Goal: Task Accomplishment & Management: Complete application form

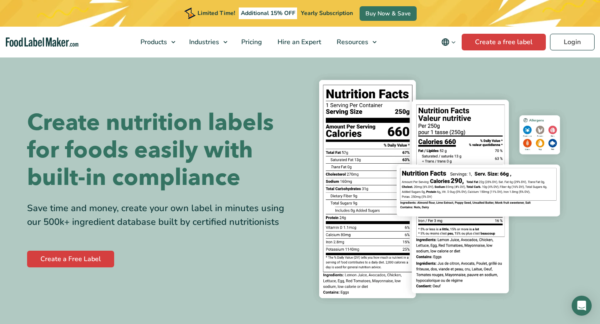
scroll to position [11, 0]
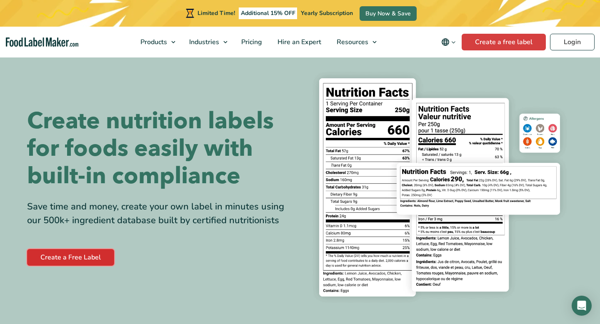
click at [67, 253] on link "Create a Free Label" at bounding box center [70, 257] width 87 height 17
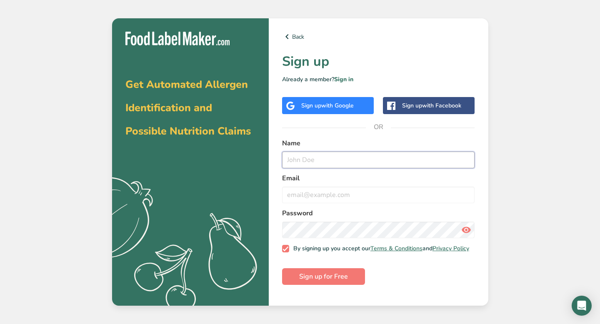
click at [316, 157] on input "text" at bounding box center [378, 160] width 193 height 17
click at [302, 200] on input "email" at bounding box center [378, 195] width 193 height 17
click at [321, 158] on input "kayla" at bounding box center [378, 160] width 193 height 17
type input "[PERSON_NAME]"
click at [313, 197] on input "email" at bounding box center [378, 195] width 193 height 17
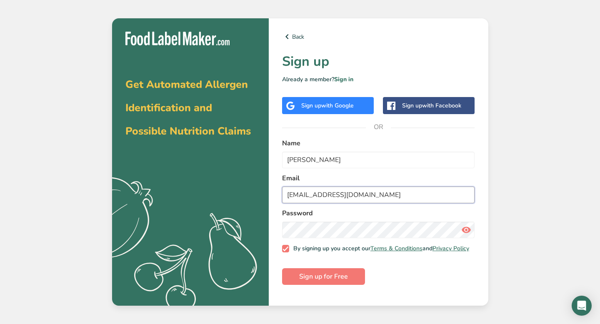
type input "[EMAIL_ADDRESS][DOMAIN_NAME]"
click at [282, 268] on button "Sign up for Free" at bounding box center [323, 276] width 83 height 17
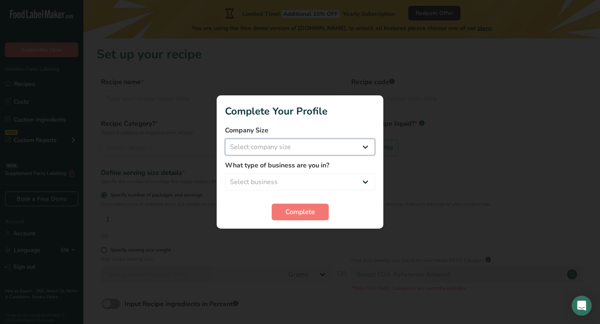
click at [280, 155] on select "Select company size Fewer than 10 Employees 10 to 50 Employees 51 to 500 Employ…" at bounding box center [300, 147] width 150 height 17
select select "1"
click at [225, 139] on select "Select company size Fewer than 10 Employees 10 to 50 Employees 51 to 500 Employ…" at bounding box center [300, 147] width 150 height 17
click at [292, 188] on select "Select business Packaged Food Manufacturer Restaurant & Cafe Bakery Meal Plans …" at bounding box center [300, 182] width 150 height 17
select select "8"
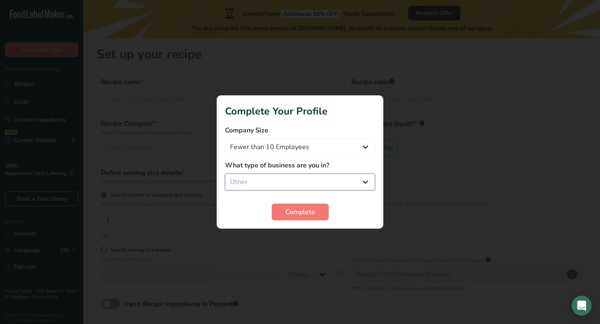
click at [225, 174] on select "Select business Packaged Food Manufacturer Restaurant & Cafe Bakery Meal Plans …" at bounding box center [300, 182] width 150 height 17
click at [289, 212] on span "Complete" at bounding box center [300, 212] width 30 height 10
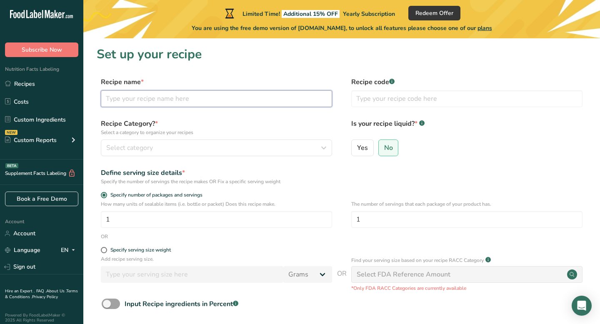
click at [182, 92] on input "text" at bounding box center [216, 98] width 231 height 17
click at [163, 146] on div "Select category" at bounding box center [213, 148] width 215 height 10
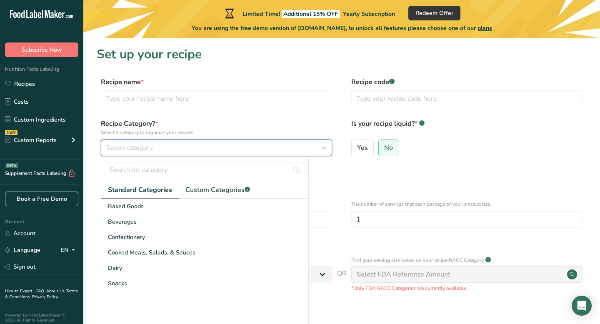
click at [163, 146] on div "Select category" at bounding box center [213, 148] width 215 height 10
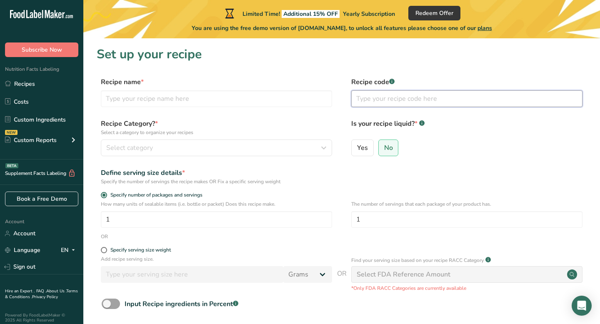
click at [381, 94] on input "text" at bounding box center [466, 98] width 231 height 17
click at [122, 222] on input "1" at bounding box center [216, 219] width 231 height 17
click at [108, 247] on span "Specify serving size weight" at bounding box center [139, 250] width 64 height 6
click at [106, 247] on input "Specify serving size weight" at bounding box center [103, 249] width 5 height 5
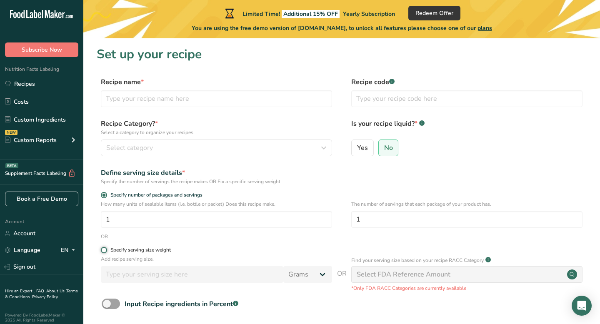
radio input "true"
radio input "false"
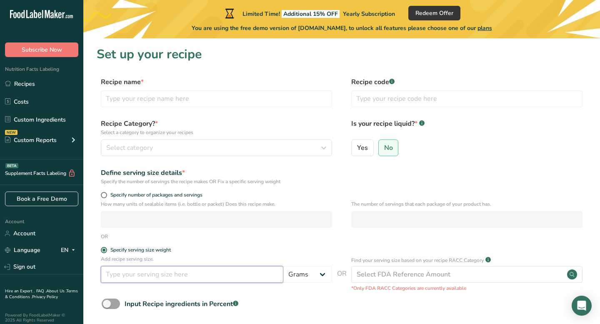
click at [210, 268] on input "number" at bounding box center [192, 274] width 182 height 17
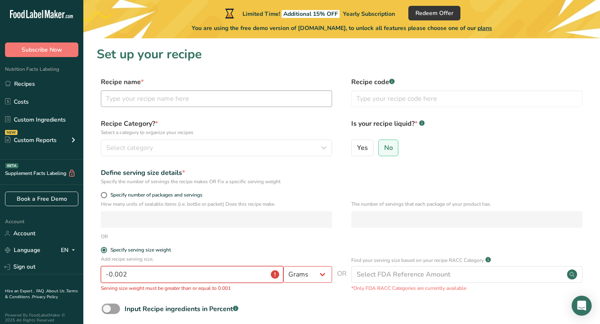
type input "-0.002"
click at [155, 95] on input "text" at bounding box center [216, 98] width 231 height 17
type input "chicken snit"
click at [131, 150] on span "Select category" at bounding box center [129, 148] width 47 height 10
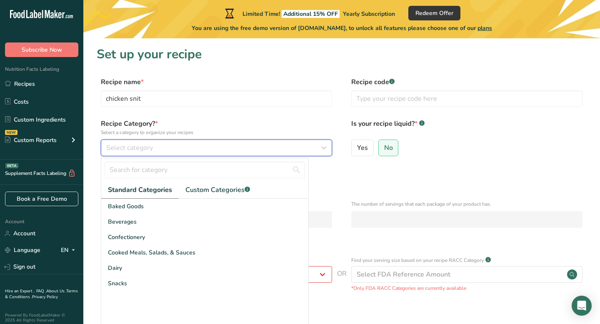
click at [131, 150] on span "Select category" at bounding box center [129, 148] width 47 height 10
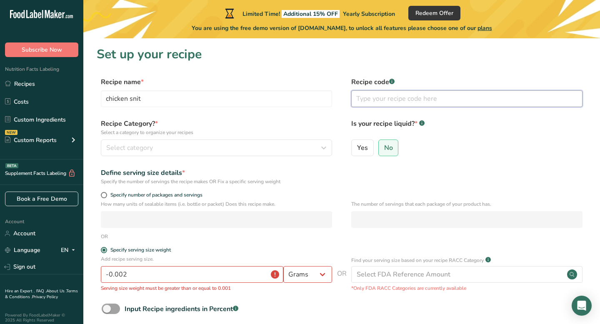
click at [389, 94] on input "text" at bounding box center [466, 98] width 231 height 17
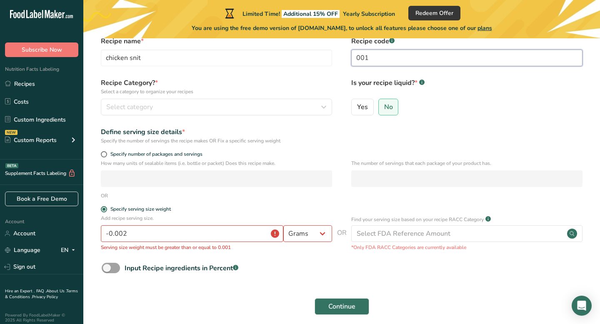
scroll to position [42, 0]
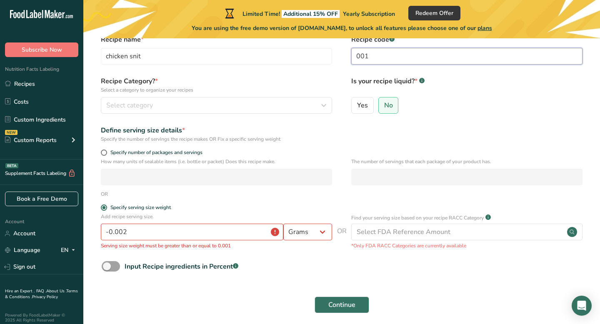
type input "001"
click at [238, 237] on input "-0.002" at bounding box center [192, 232] width 182 height 17
drag, startPoint x: 238, startPoint y: 237, endPoint x: 86, endPoint y: 228, distance: 151.8
click at [86, 228] on section "Set up your recipe Recipe name * chicken snit Recipe code .a-a{fill:#347362;}.b…" at bounding box center [341, 164] width 516 height 336
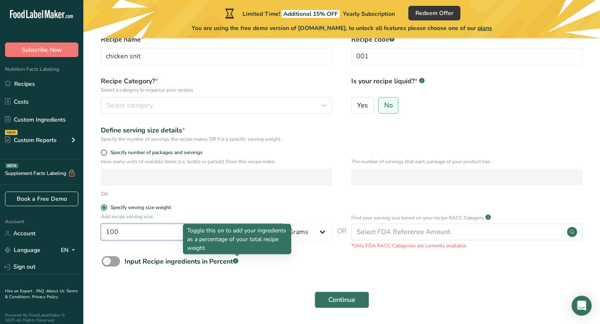
type input "100"
click at [281, 254] on form "Recipe name * chicken snit Recipe code .a-a{fill:#347362;}.b-a{fill:#fff;} 001 …" at bounding box center [342, 174] width 490 height 279
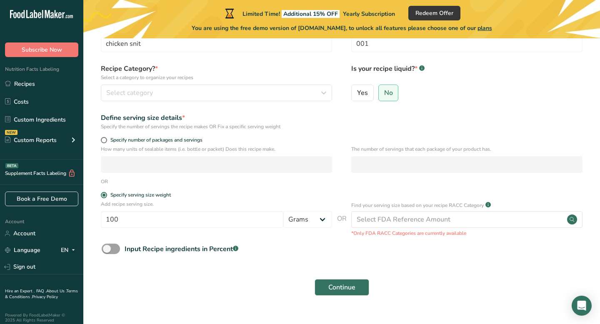
scroll to position [55, 0]
click at [170, 247] on div "Input Recipe ingredients in Percent .a-a{fill:#347362;}.b-a{fill:#fff;}" at bounding box center [182, 249] width 114 height 10
click at [107, 247] on input "Input Recipe ingredients in Percent .a-a{fill:#347362;}.b-a{fill:#fff;}" at bounding box center [104, 249] width 5 height 5
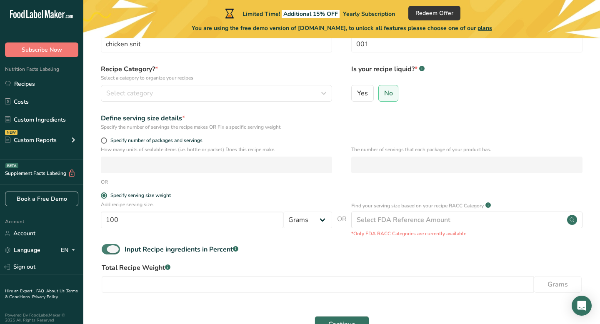
click at [119, 249] on span at bounding box center [111, 249] width 18 height 10
click at [107, 249] on input "Input Recipe ingredients in Percent .a-a{fill:#347362;}.b-a{fill:#fff;}" at bounding box center [104, 249] width 5 height 5
checkbox input "false"
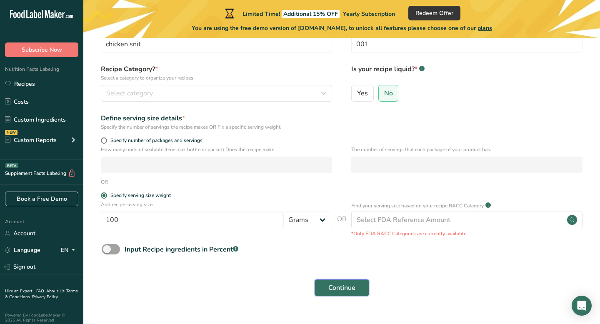
click at [361, 287] on button "Continue" at bounding box center [341, 287] width 55 height 17
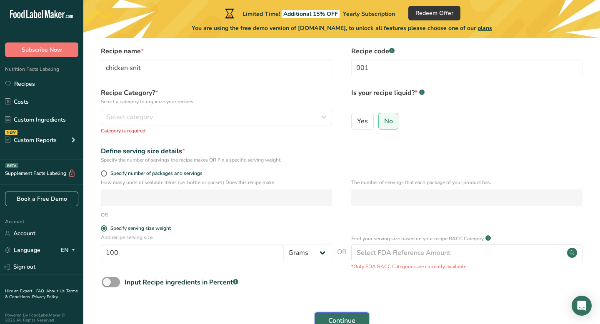
scroll to position [18, 0]
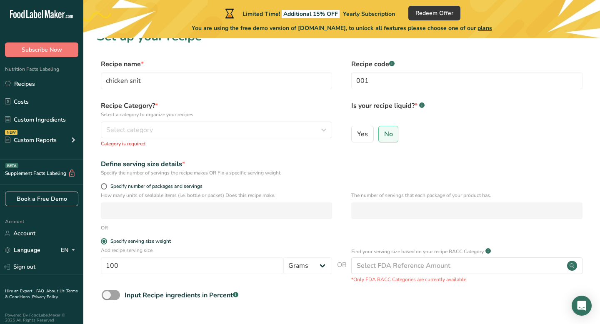
click at [243, 139] on div "Recipe Category? * Select a category to organize your recipes Select category S…" at bounding box center [216, 124] width 231 height 47
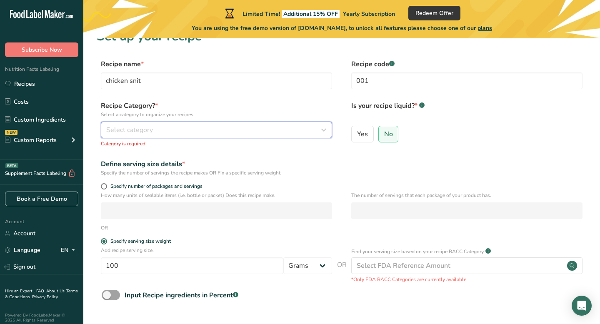
click at [243, 131] on div "Select category" at bounding box center [213, 130] width 215 height 10
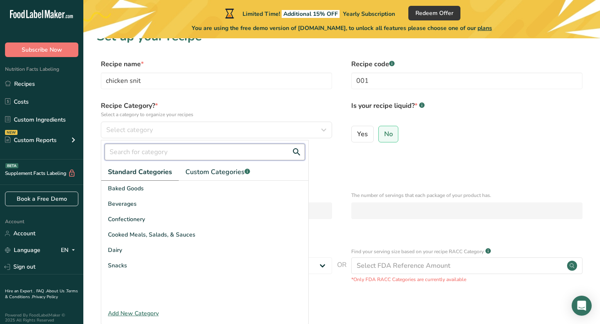
click at [203, 154] on input "text" at bounding box center [205, 152] width 200 height 17
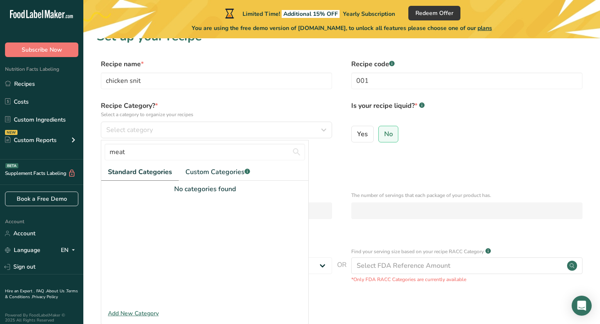
click at [152, 175] on span "Standard Categories" at bounding box center [140, 172] width 64 height 10
click at [238, 157] on input "meat" at bounding box center [205, 152] width 200 height 17
type input "m"
type input "raw m"
click at [234, 171] on span "Custom Categories .a-a{fill:#347362;}.b-a{fill:#fff;}" at bounding box center [217, 172] width 65 height 10
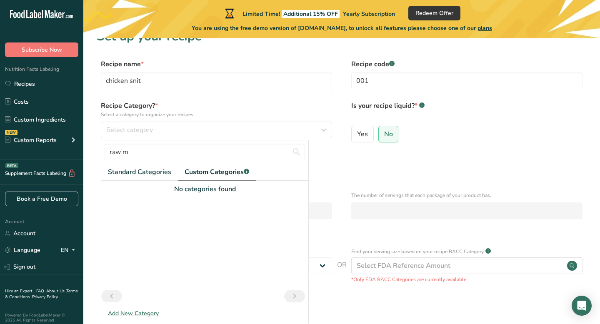
click at [128, 314] on div "Add New Category" at bounding box center [204, 313] width 207 height 9
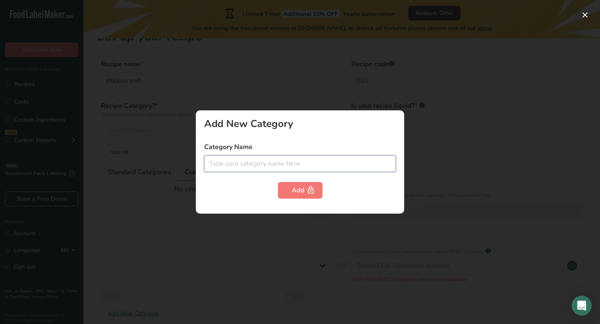
click at [279, 159] on input "text" at bounding box center [300, 163] width 192 height 17
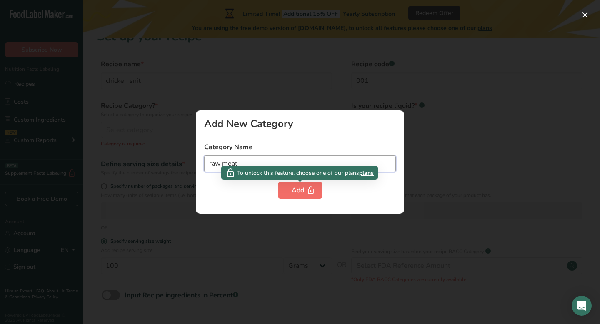
type input "raw meat"
click at [307, 196] on icon "button" at bounding box center [310, 190] width 8 height 13
click at [301, 193] on div "Add" at bounding box center [299, 190] width 17 height 10
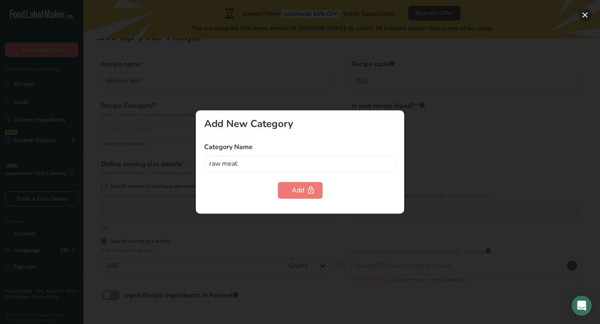
click at [580, 13] on button "button" at bounding box center [584, 14] width 13 height 13
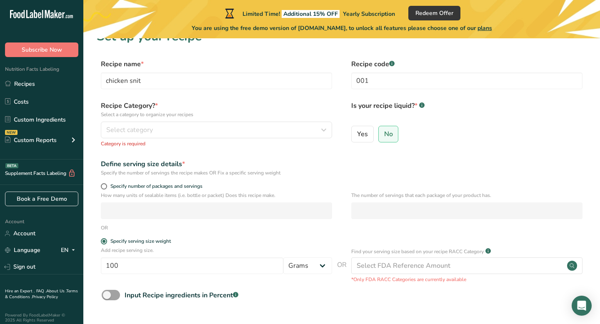
scroll to position [91, 0]
